Goal: Task Accomplishment & Management: Use online tool/utility

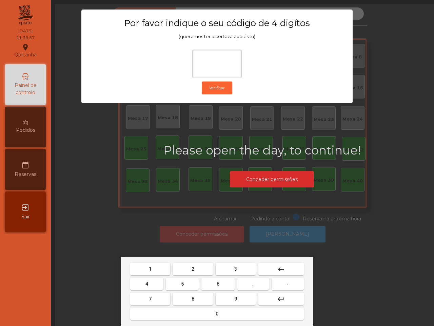
click at [220, 286] on button "6" at bounding box center [217, 283] width 33 height 12
click at [180, 283] on button "5" at bounding box center [182, 283] width 33 height 12
click at [160, 268] on button "1" at bounding box center [150, 269] width 40 height 12
click at [190, 270] on button "2" at bounding box center [193, 269] width 40 height 12
type input "****"
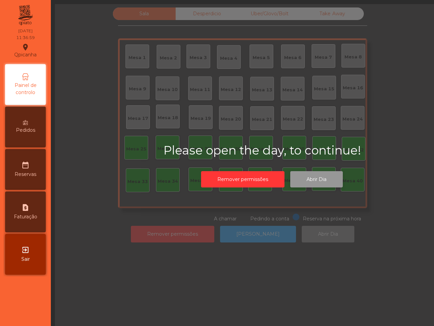
click at [328, 178] on button "Abrir Dia" at bounding box center [316, 179] width 53 height 17
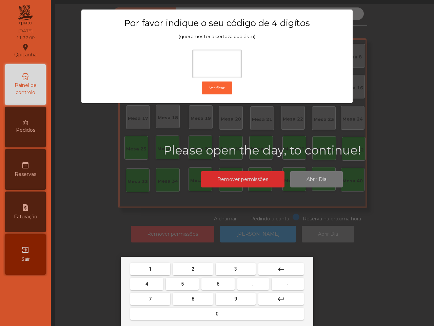
click at [217, 282] on span "6" at bounding box center [218, 283] width 3 height 5
click at [191, 282] on button "5" at bounding box center [182, 283] width 33 height 12
click at [161, 267] on button "1" at bounding box center [150, 269] width 40 height 12
click at [184, 265] on button "2" at bounding box center [193, 269] width 40 height 12
type input "****"
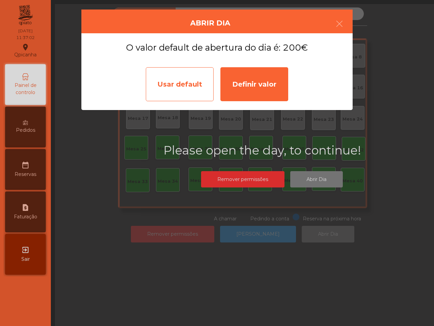
click at [175, 85] on div "Usar default" at bounding box center [180, 84] width 68 height 34
